Goal: Transaction & Acquisition: Purchase product/service

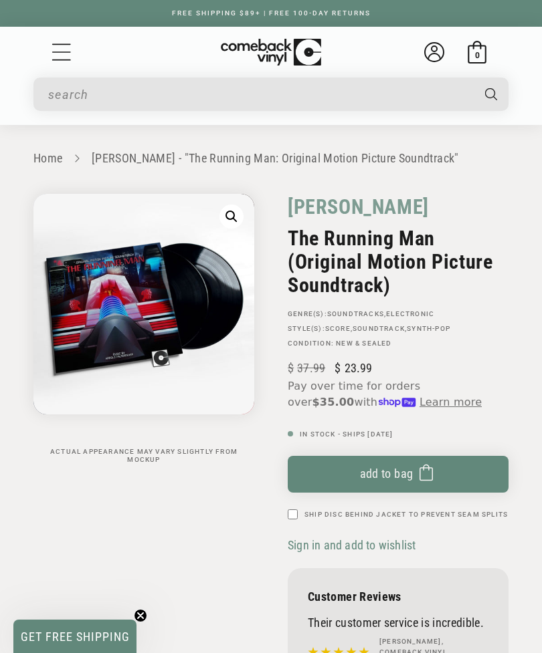
click at [401, 456] on button "Add to bag Added to bag" at bounding box center [398, 474] width 221 height 37
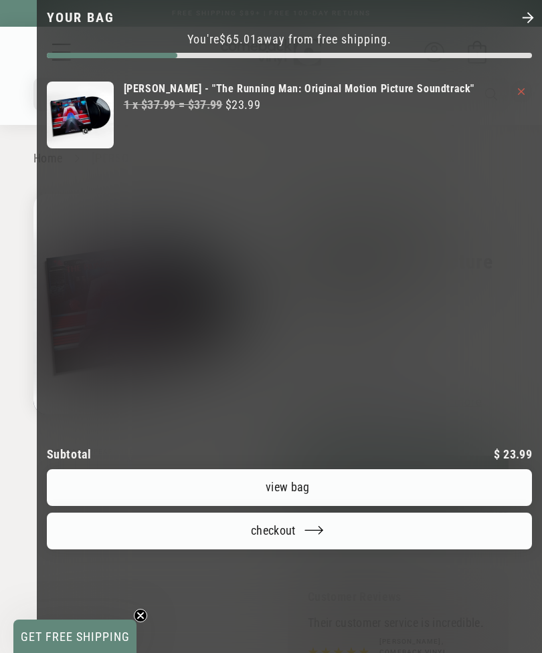
click at [12, 184] on div at bounding box center [271, 326] width 542 height 653
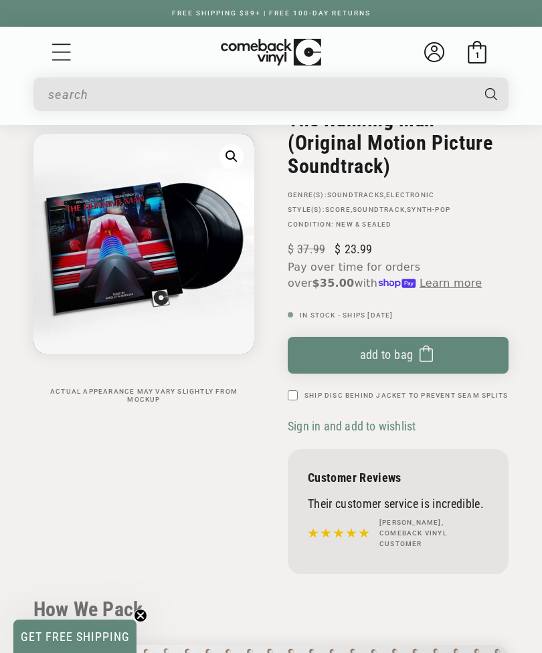
scroll to position [125, 0]
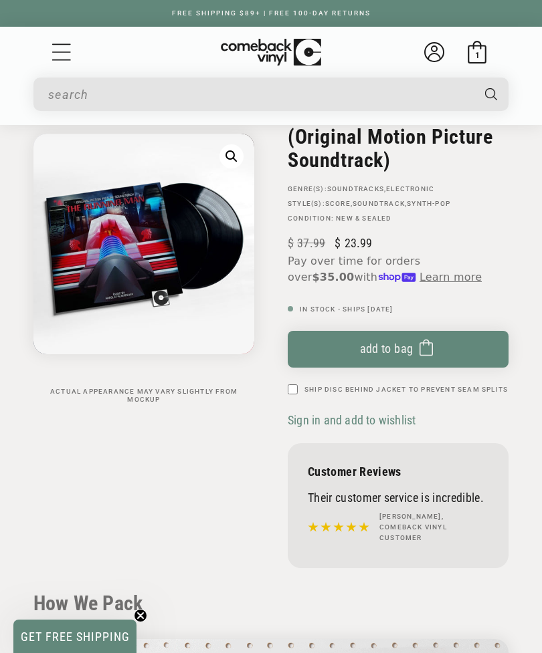
click at [62, 48] on icon "Menu" at bounding box center [61, 52] width 20 height 20
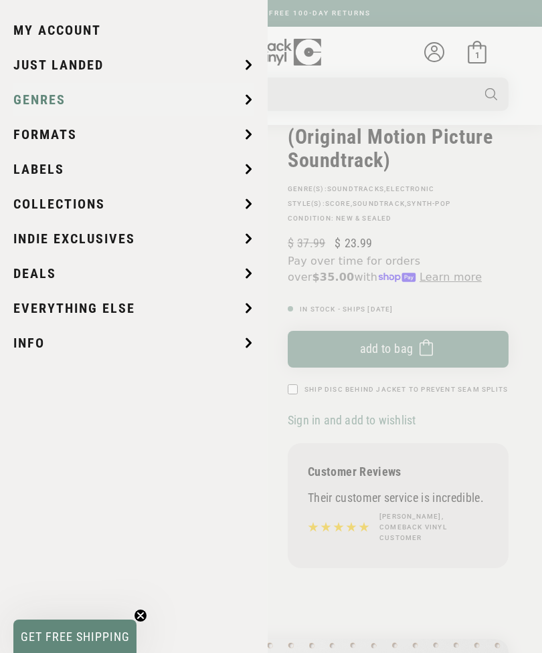
click at [167, 94] on summary "Genres" at bounding box center [133, 99] width 240 height 33
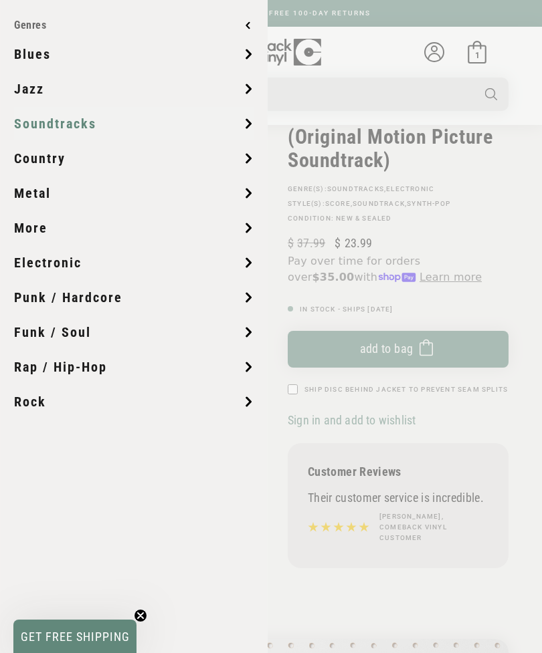
click at [139, 129] on summary "Soundtracks" at bounding box center [133, 123] width 239 height 33
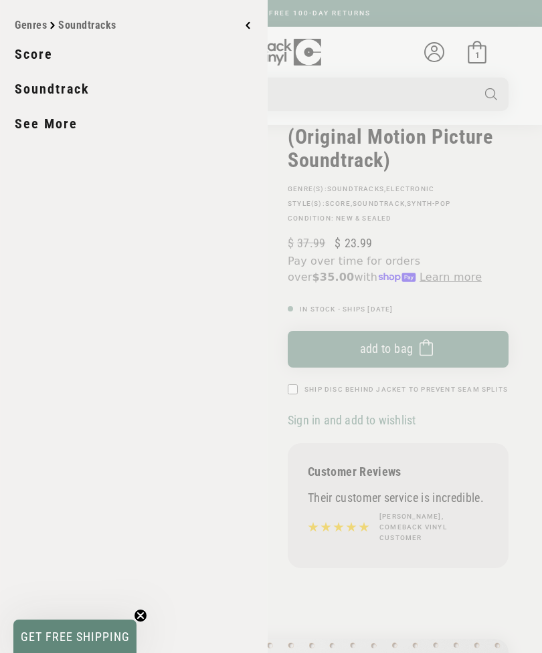
click at [44, 55] on link "Score" at bounding box center [134, 53] width 239 height 33
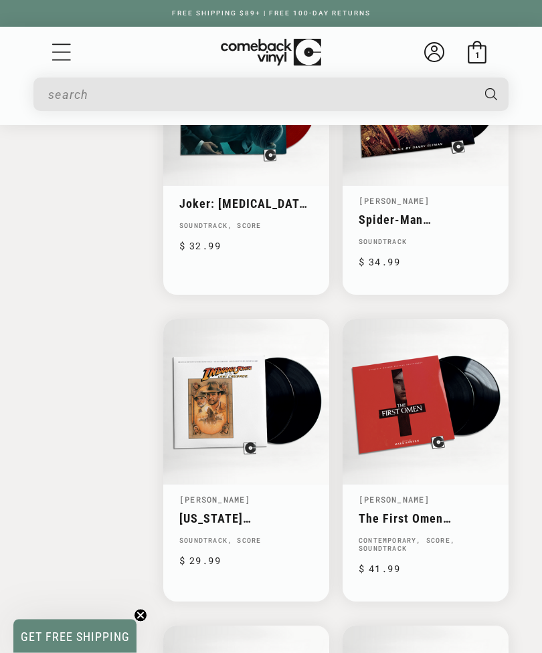
scroll to position [2078, 0]
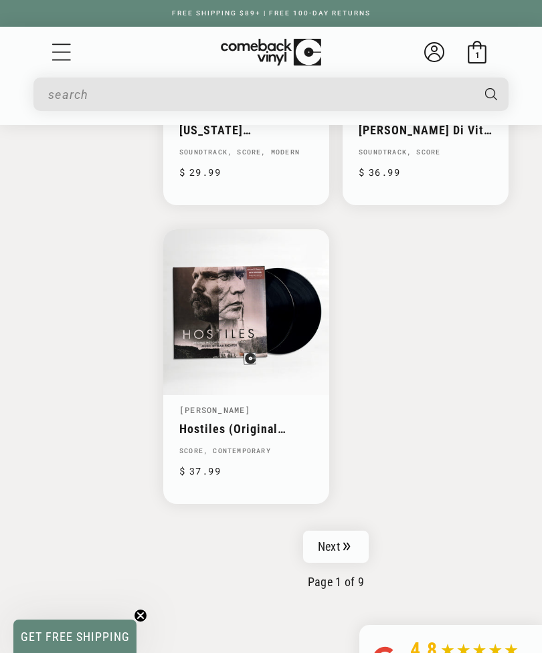
click at [331, 532] on link "Next" at bounding box center [336, 547] width 66 height 32
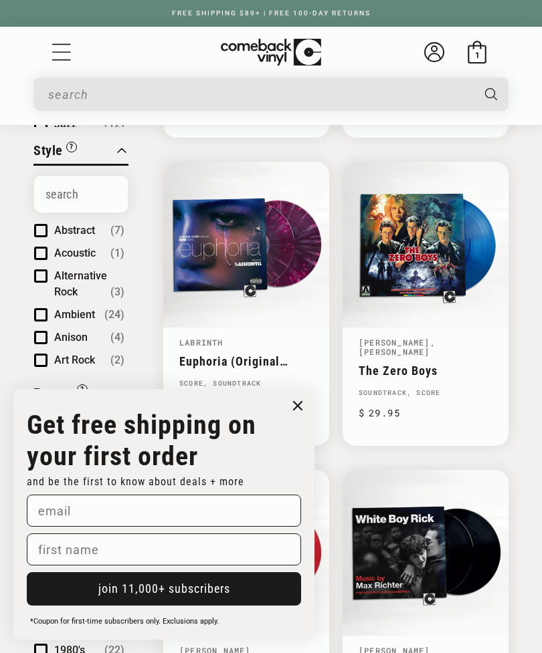
scroll to position [443, 0]
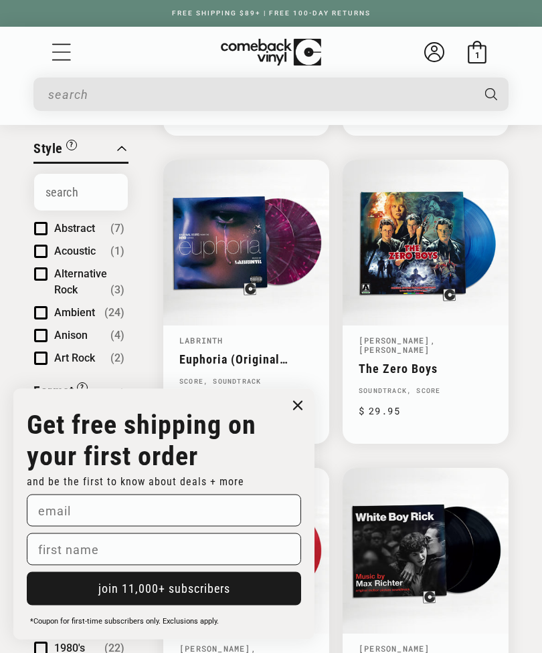
click at [65, 527] on input "email" at bounding box center [164, 511] width 274 height 32
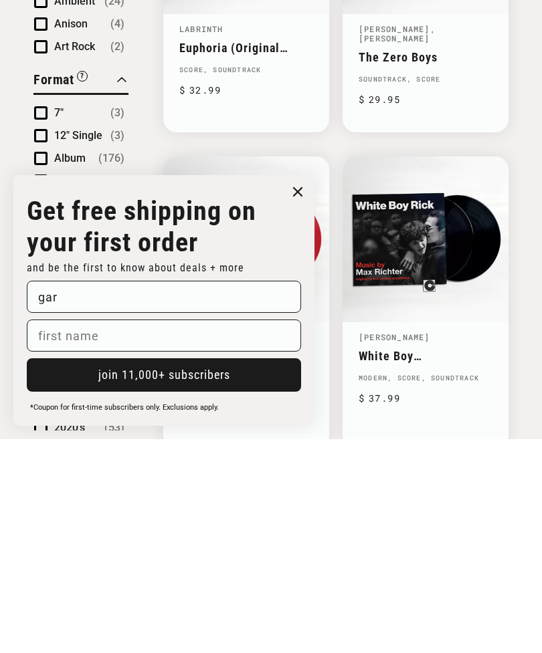
scroll to position [0, 0]
type input "[EMAIL_ADDRESS][DOMAIN_NAME]"
click at [68, 534] on input "first name" at bounding box center [164, 550] width 274 height 32
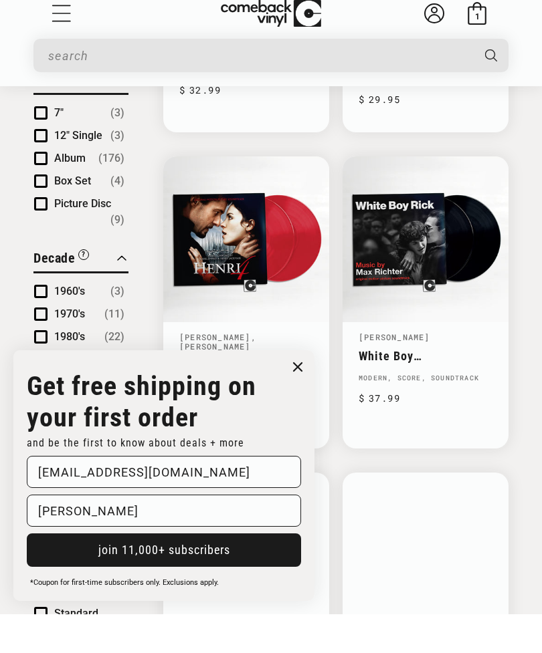
scroll to position [717, 0]
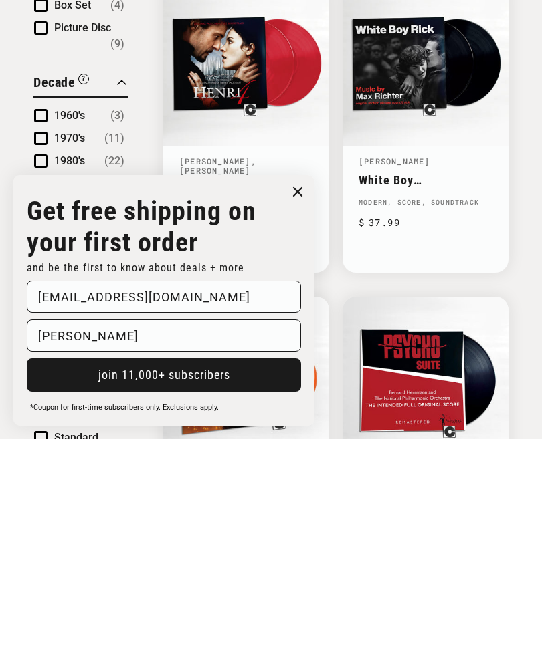
type input "[PERSON_NAME]"
click at [112, 572] on button "join 11,000+ subscribers" at bounding box center [164, 588] width 274 height 33
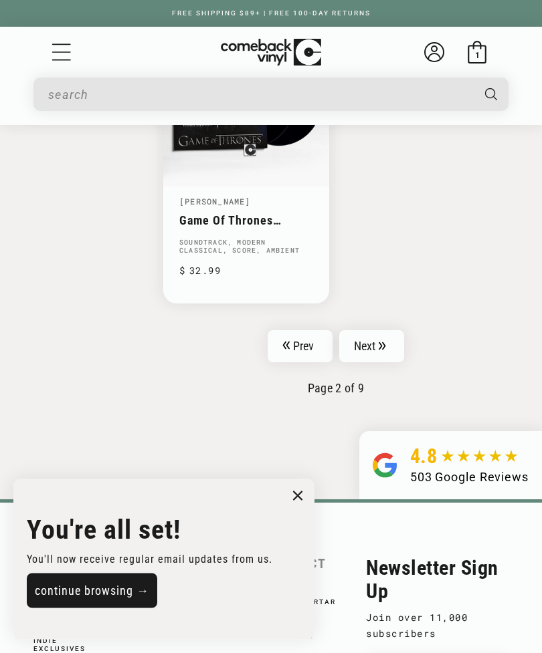
scroll to position [3369, 0]
click at [364, 330] on link "Next" at bounding box center [372, 346] width 66 height 32
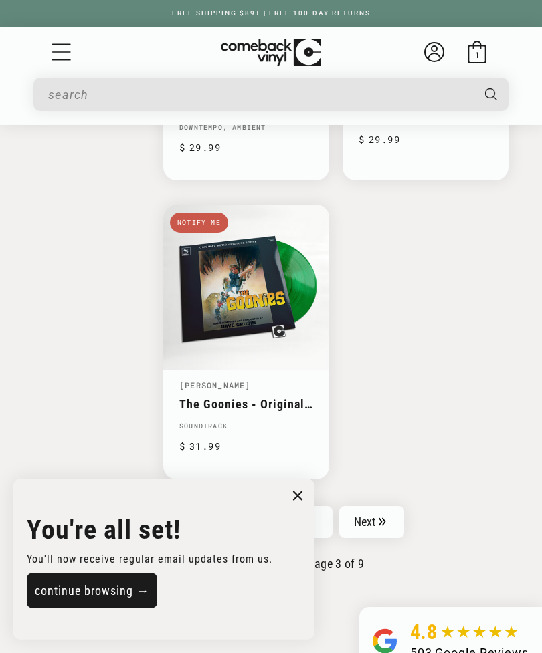
scroll to position [3188, 0]
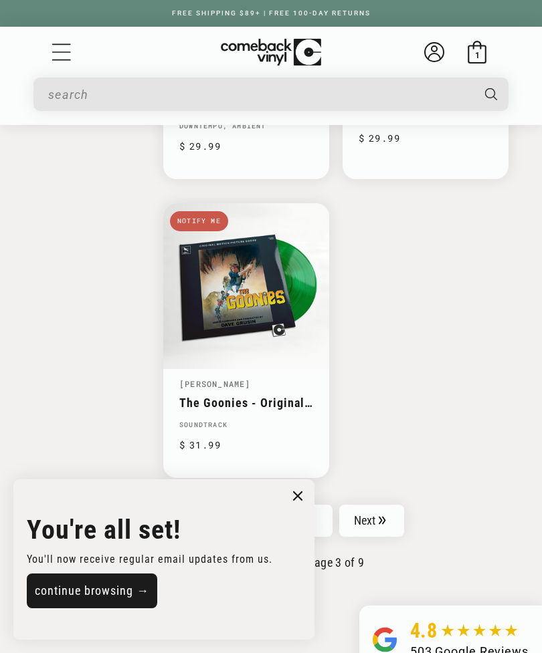
click at [369, 505] on link "Next" at bounding box center [372, 521] width 66 height 32
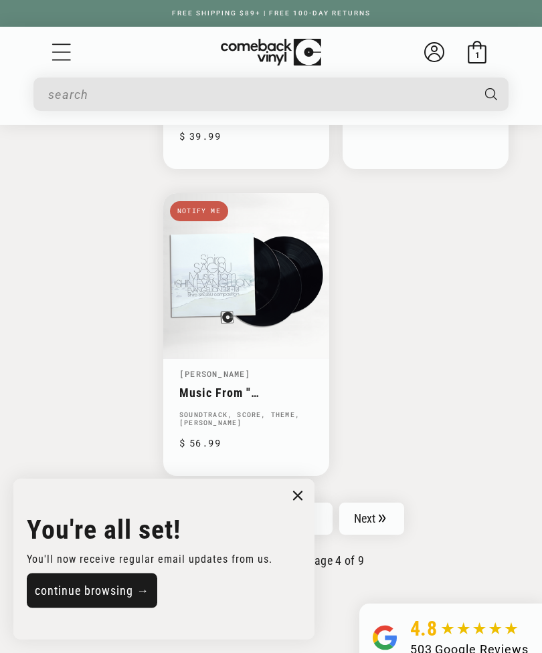
scroll to position [3171, 0]
click at [376, 503] on link "Next" at bounding box center [372, 519] width 66 height 32
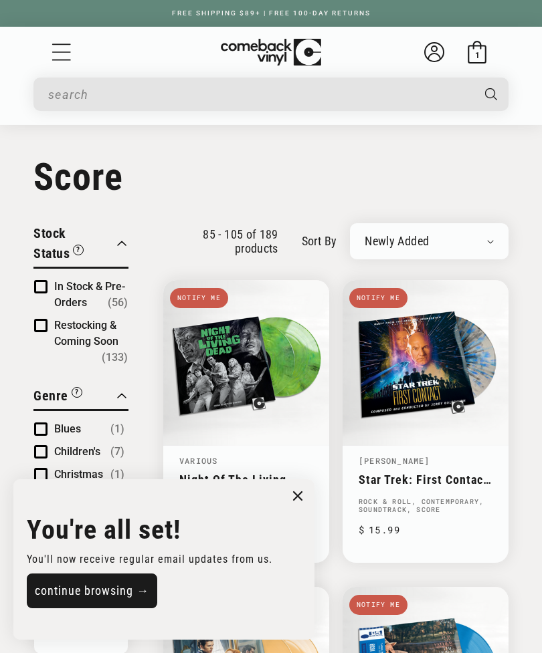
scroll to position [53, 0]
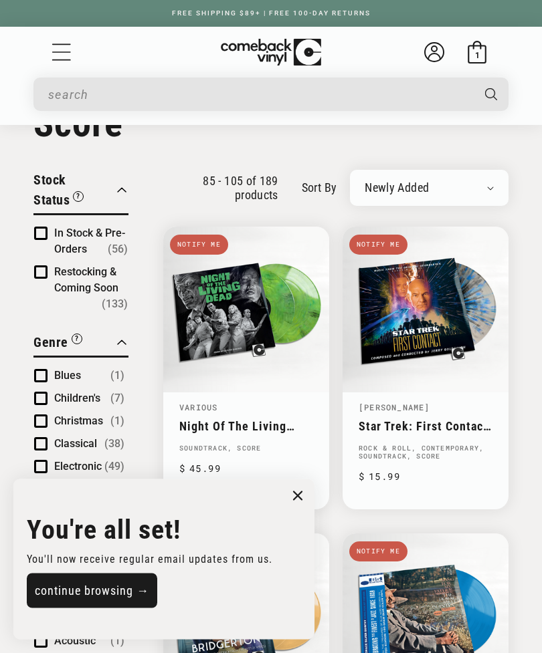
click at [435, 420] on link "Star Trek: First Contact / Der Erste Kontakt (Original Motion Picture Soundtrac…" at bounding box center [425, 427] width 134 height 14
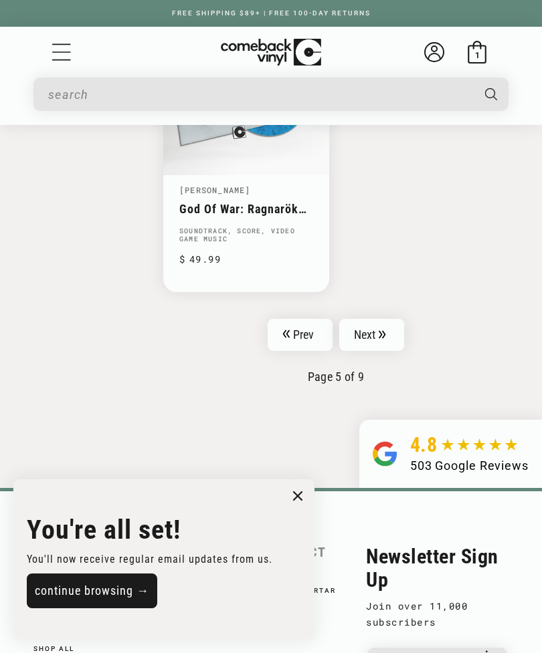
scroll to position [3303, 0]
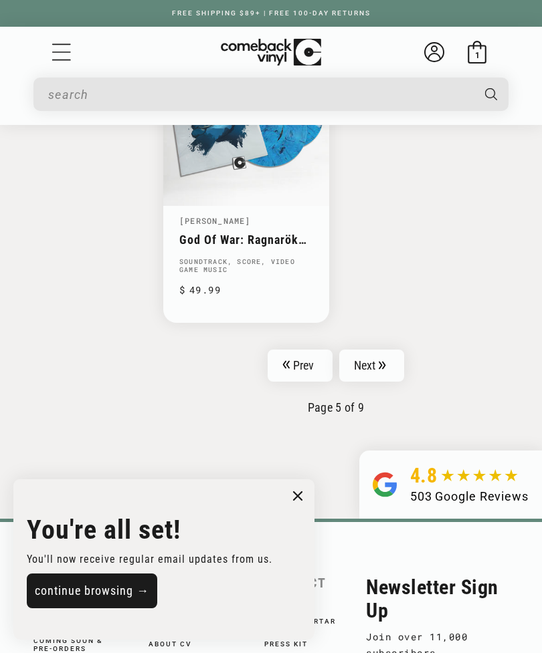
click at [380, 361] on icon "Pagination" at bounding box center [381, 365] width 7 height 8
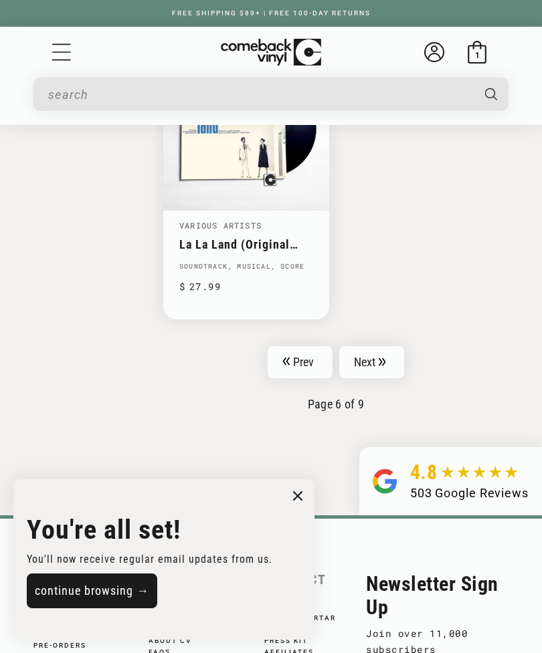
scroll to position [3303, 0]
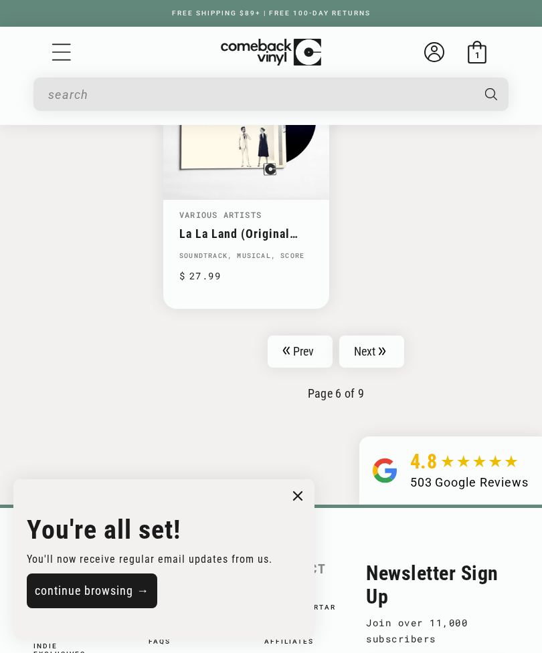
click at [368, 336] on link "Next" at bounding box center [372, 352] width 66 height 32
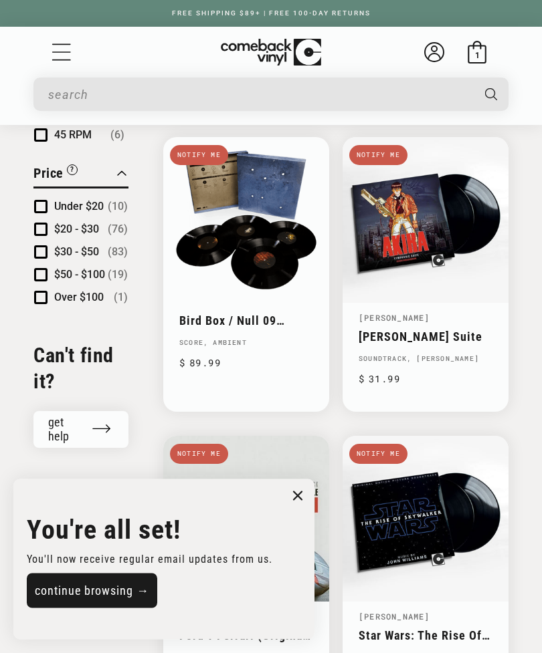
scroll to position [1173, 0]
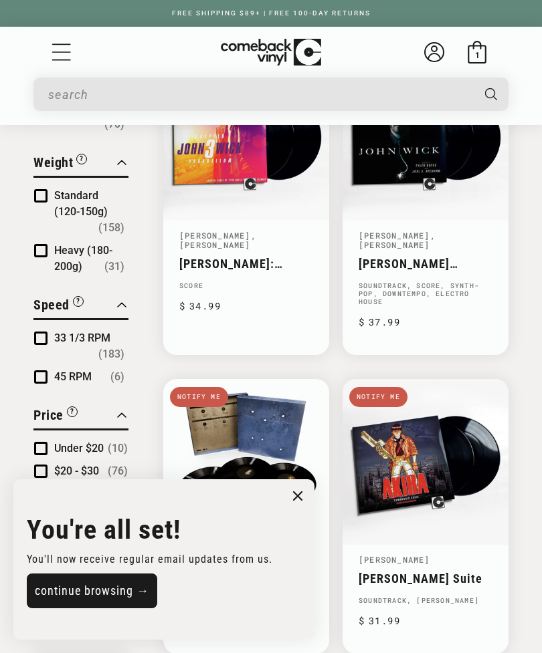
click at [58, 60] on icon "Menu" at bounding box center [61, 51] width 19 height 17
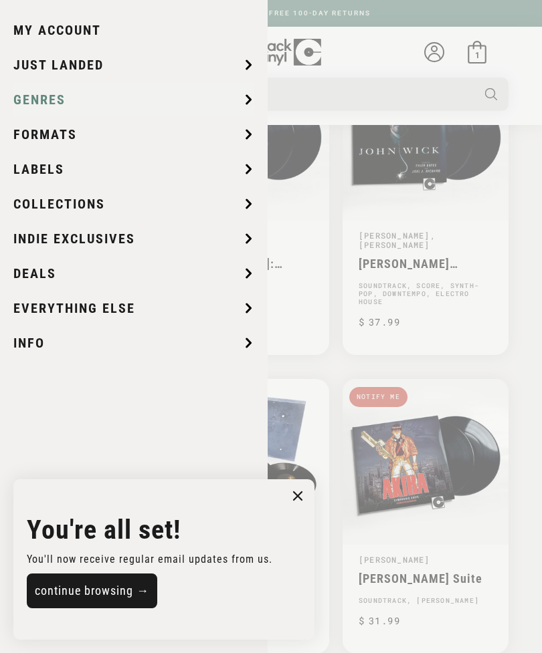
click at [37, 105] on span "Genres" at bounding box center [39, 100] width 52 height 20
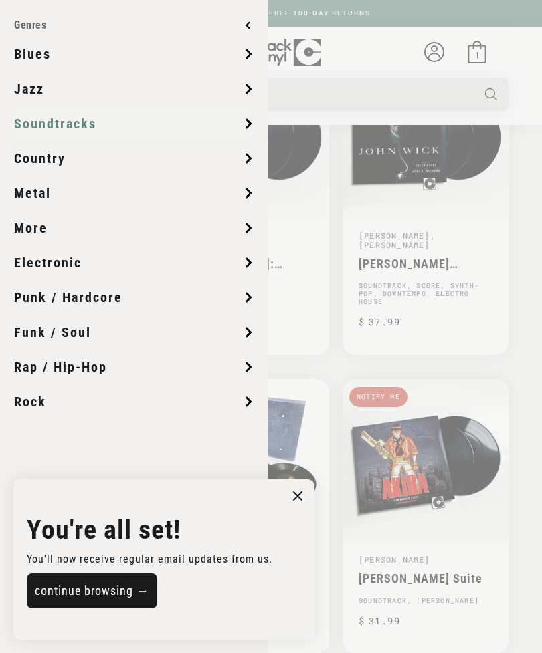
click at [32, 120] on span "Soundtracks" at bounding box center [55, 124] width 82 height 20
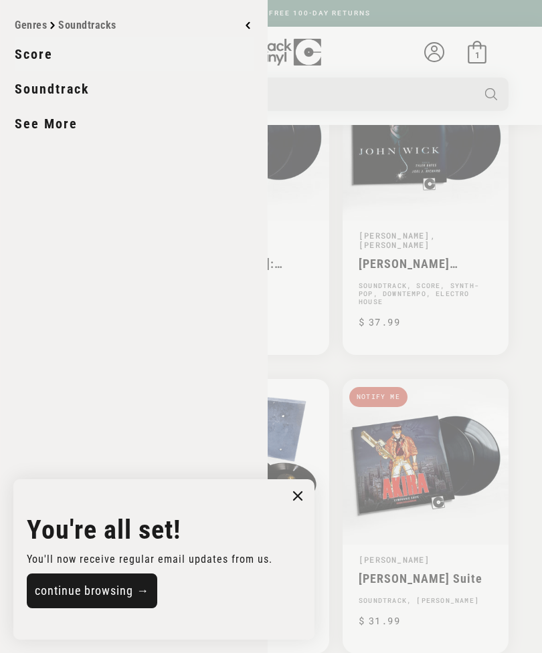
click at [37, 133] on link "See More" at bounding box center [134, 123] width 239 height 33
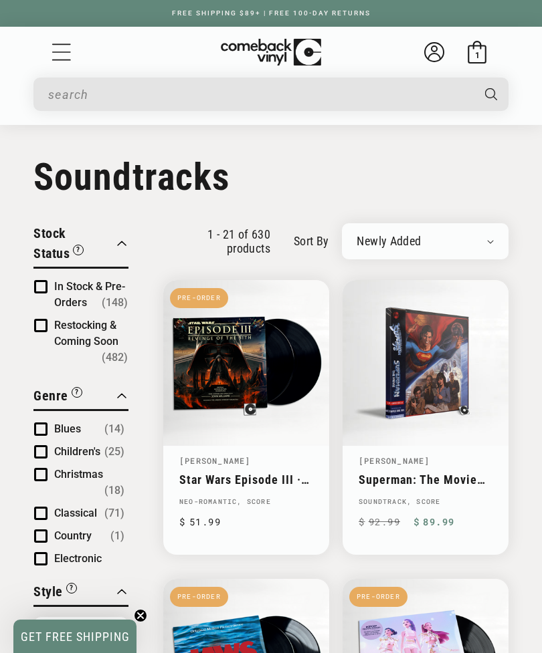
click at [475, 56] on span "1" at bounding box center [477, 55] width 5 height 10
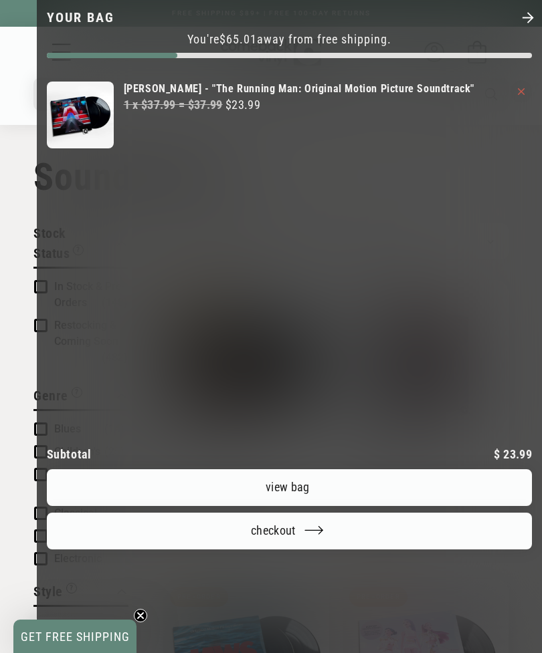
click at [89, 631] on span "GET FREE SHIPPING" at bounding box center [75, 637] width 109 height 14
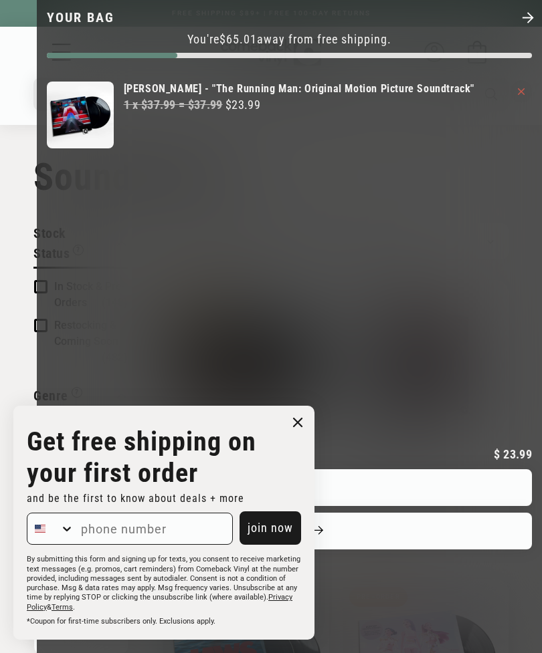
click at [298, 417] on circle "Close dialog" at bounding box center [297, 422] width 19 height 19
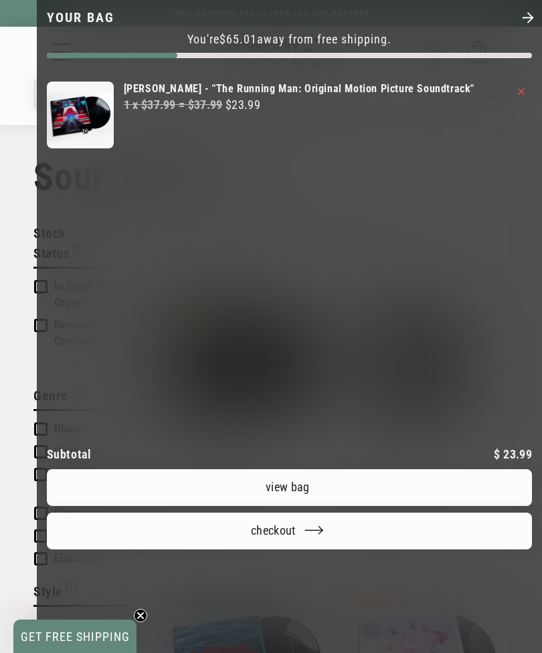
click at [289, 558] on shop-pay-wallet-button "Your bag" at bounding box center [285, 565] width 7 height 14
